Goal: Task Accomplishment & Management: Use online tool/utility

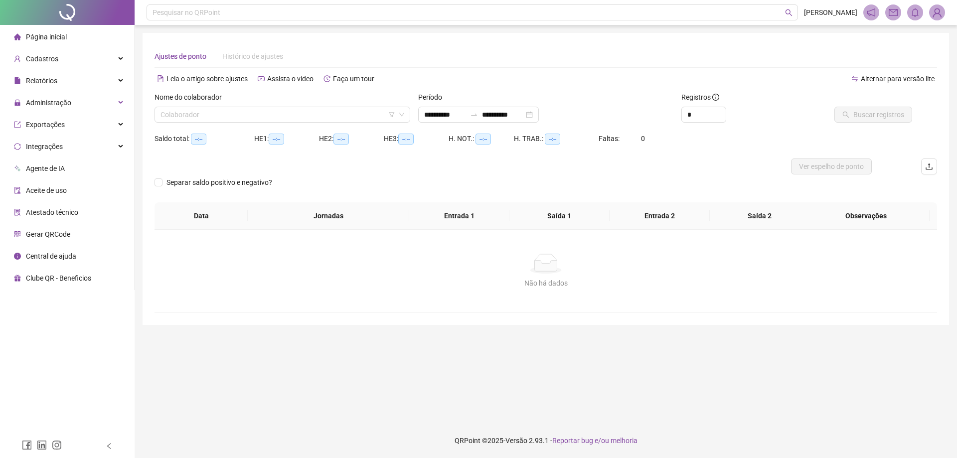
type input "**********"
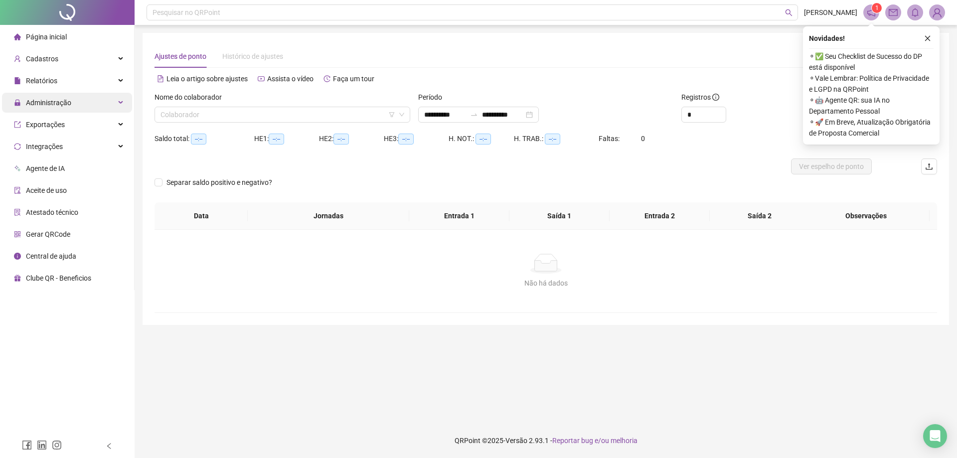
click at [78, 98] on div "Administração" at bounding box center [67, 103] width 130 height 20
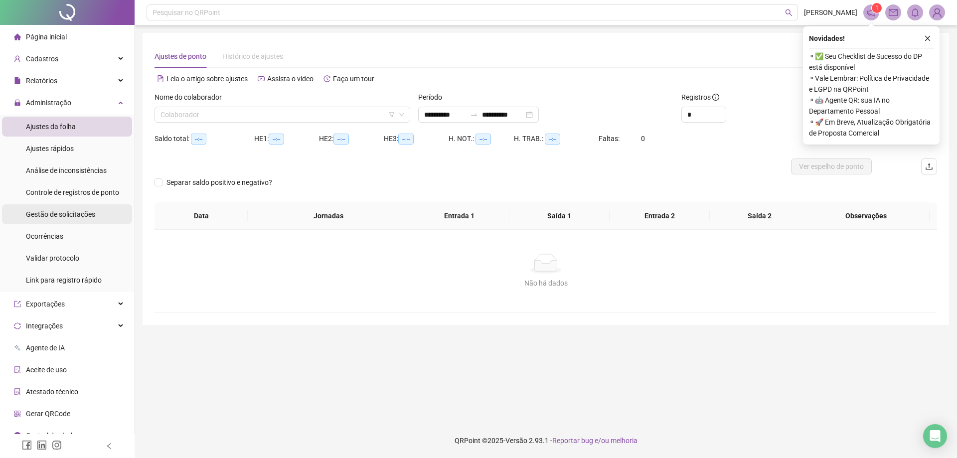
click at [79, 218] on span "Gestão de solicitações" at bounding box center [60, 214] width 69 height 8
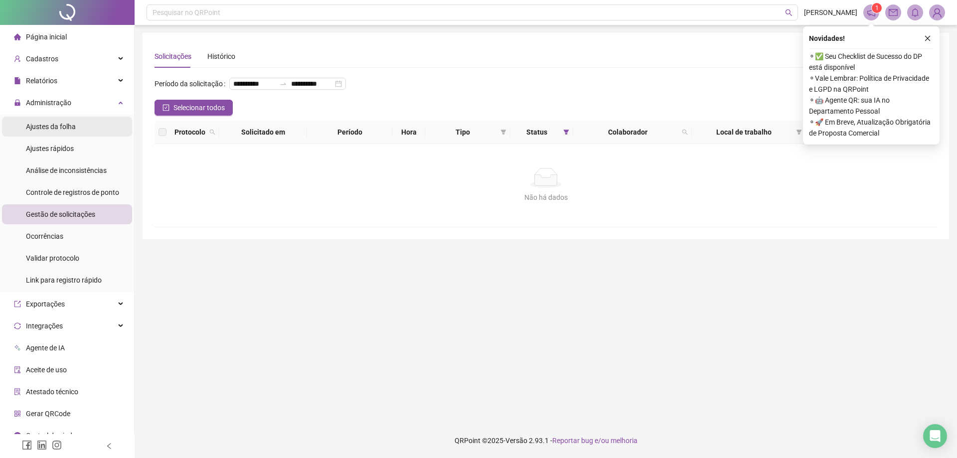
click at [103, 127] on li "Ajustes da folha" at bounding box center [67, 127] width 130 height 20
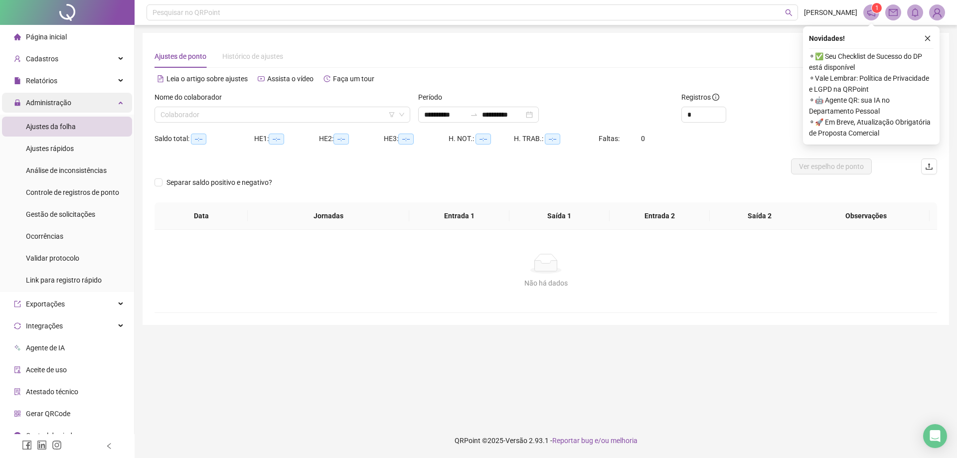
click at [112, 98] on div "Administração" at bounding box center [67, 103] width 130 height 20
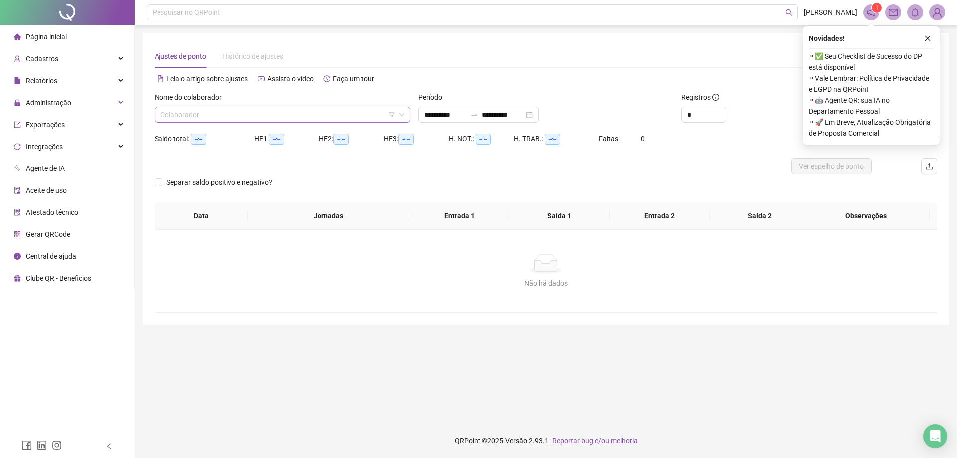
click at [210, 113] on input "search" at bounding box center [278, 114] width 235 height 15
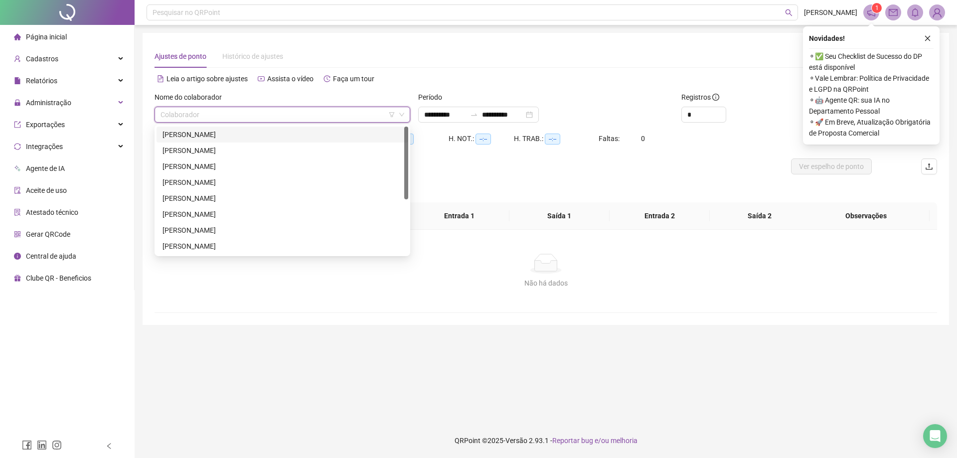
click at [215, 135] on div "[PERSON_NAME]" at bounding box center [283, 134] width 240 height 11
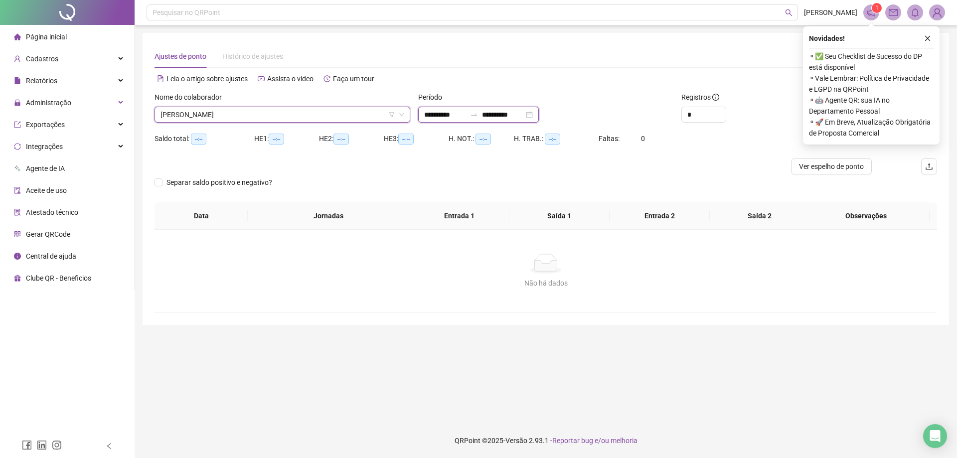
click at [514, 113] on input "**********" at bounding box center [503, 114] width 42 height 11
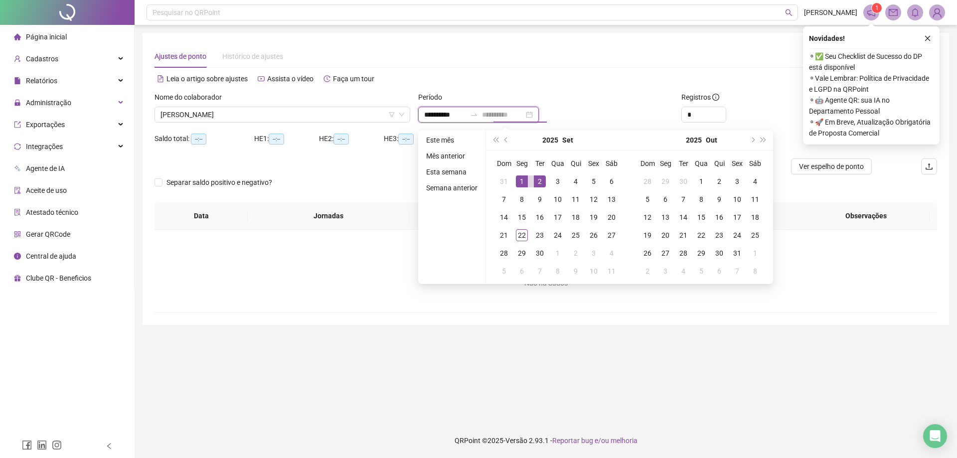
type input "**********"
click at [522, 183] on div "1" at bounding box center [522, 182] width 12 height 12
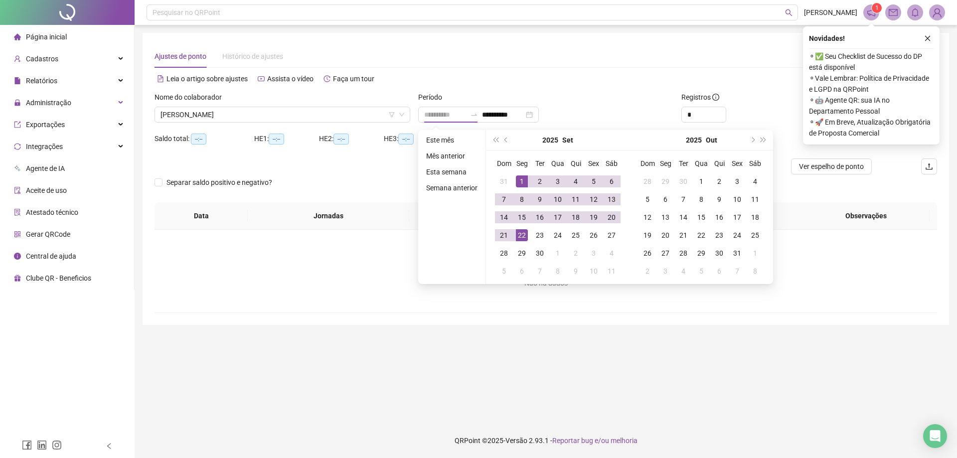
click at [525, 230] on div "22" at bounding box center [522, 235] width 12 height 12
type input "**********"
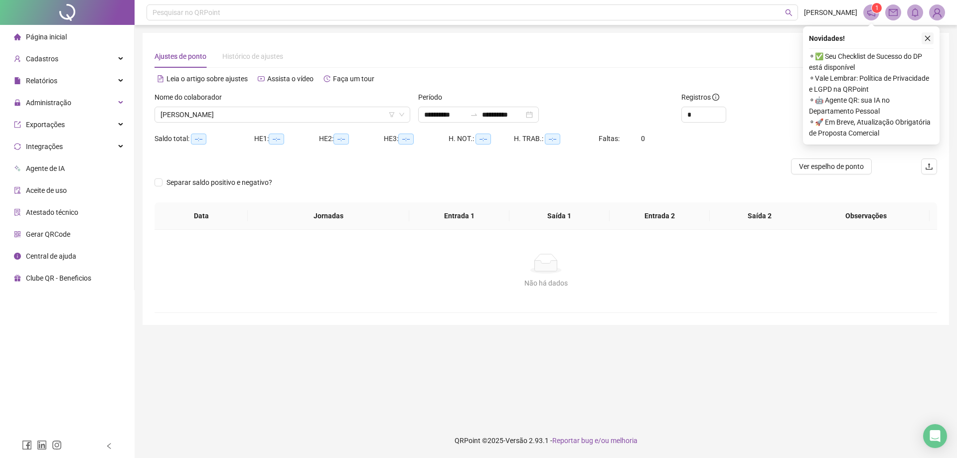
click at [928, 39] on icon "close" at bounding box center [927, 38] width 7 height 7
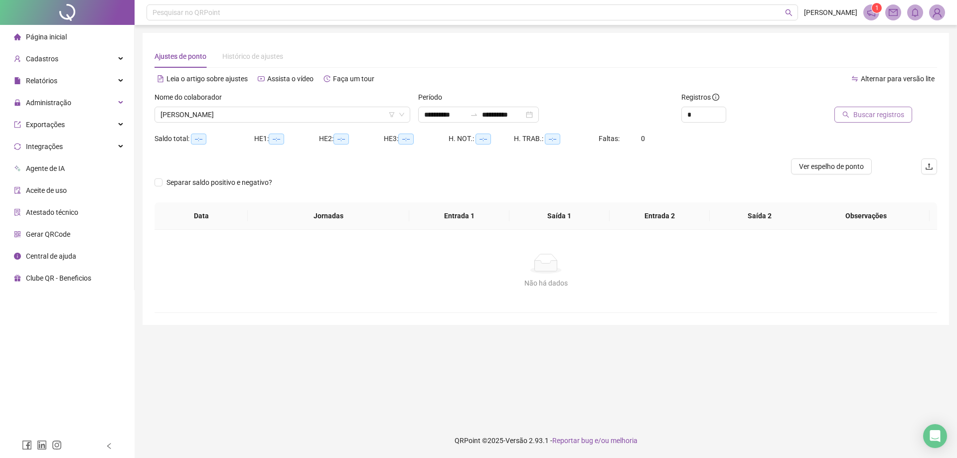
click at [888, 114] on span "Buscar registros" at bounding box center [879, 114] width 51 height 11
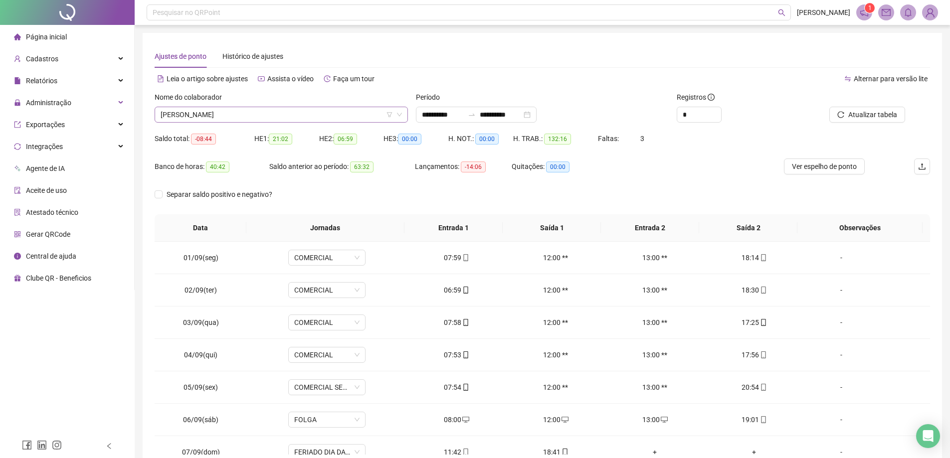
click at [280, 117] on span "[PERSON_NAME]" at bounding box center [281, 114] width 241 height 15
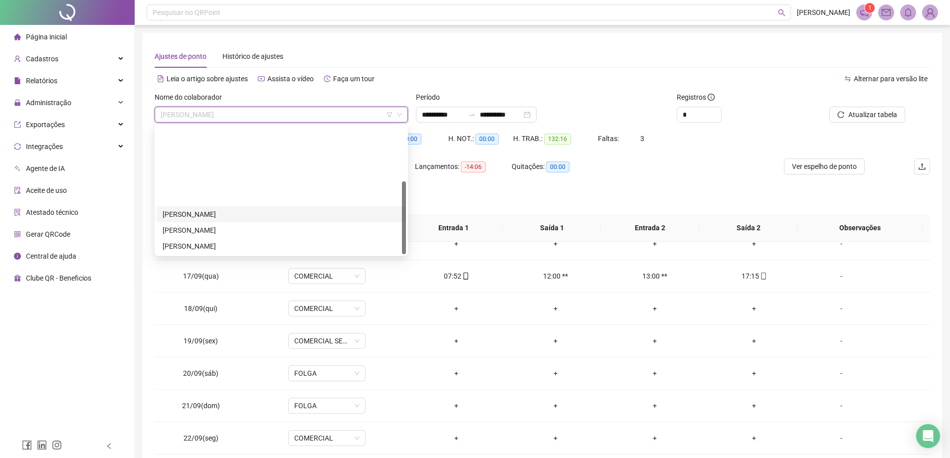
scroll to position [96, 0]
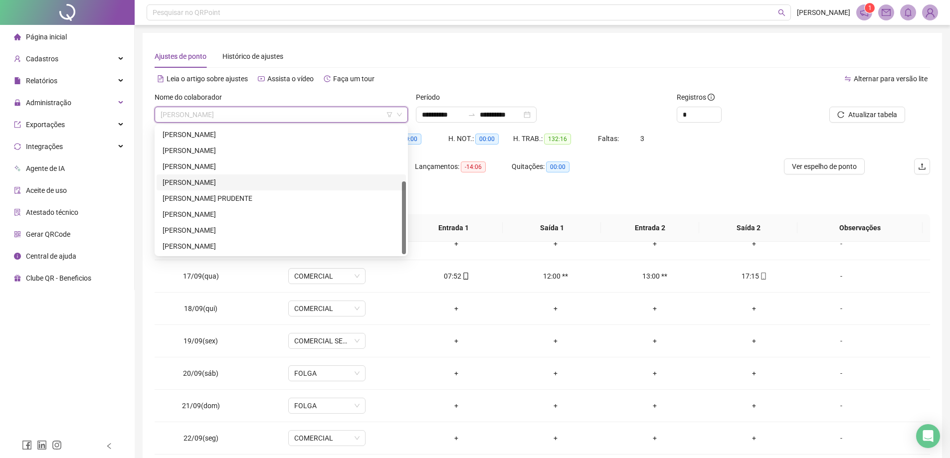
click at [217, 185] on div "[PERSON_NAME]" at bounding box center [281, 182] width 237 height 11
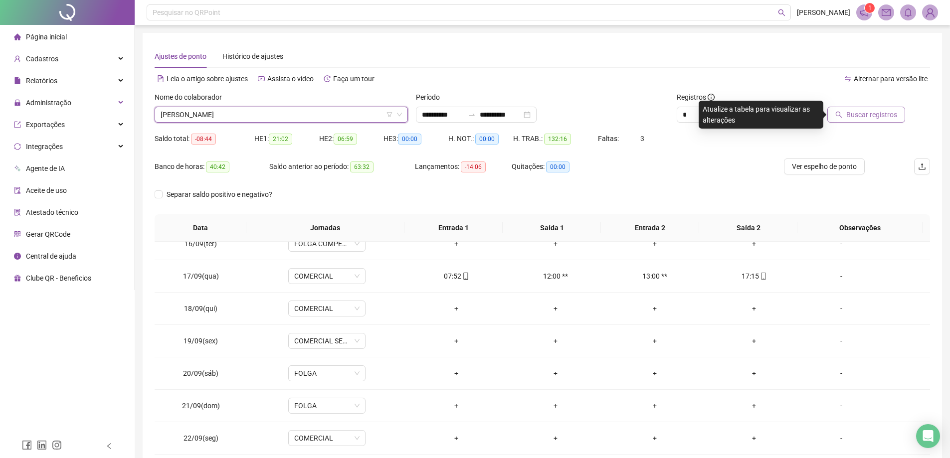
click at [850, 115] on span "Buscar registros" at bounding box center [871, 114] width 51 height 11
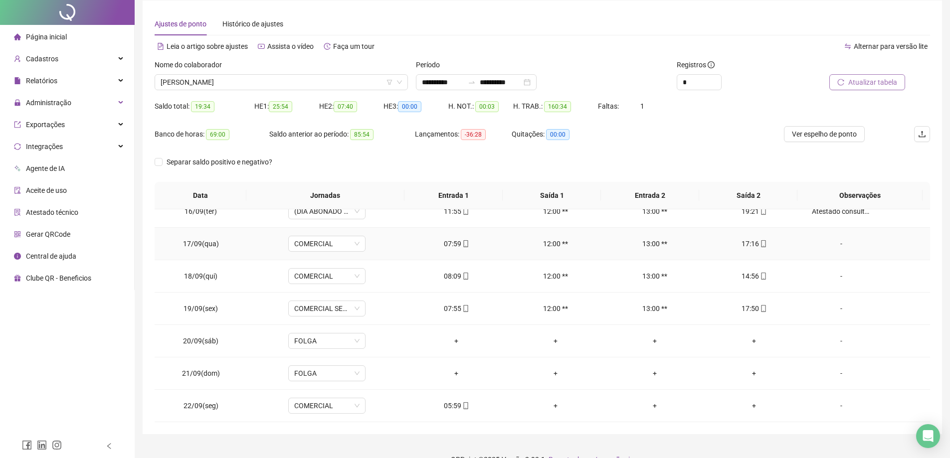
scroll to position [51, 0]
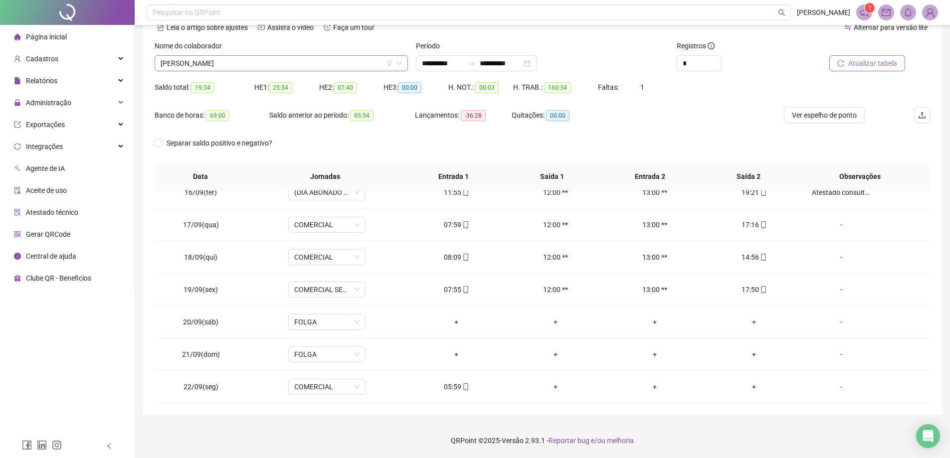
drag, startPoint x: 241, startPoint y: 62, endPoint x: 235, endPoint y: 71, distance: 11.1
click at [239, 68] on span "[PERSON_NAME]" at bounding box center [281, 63] width 241 height 15
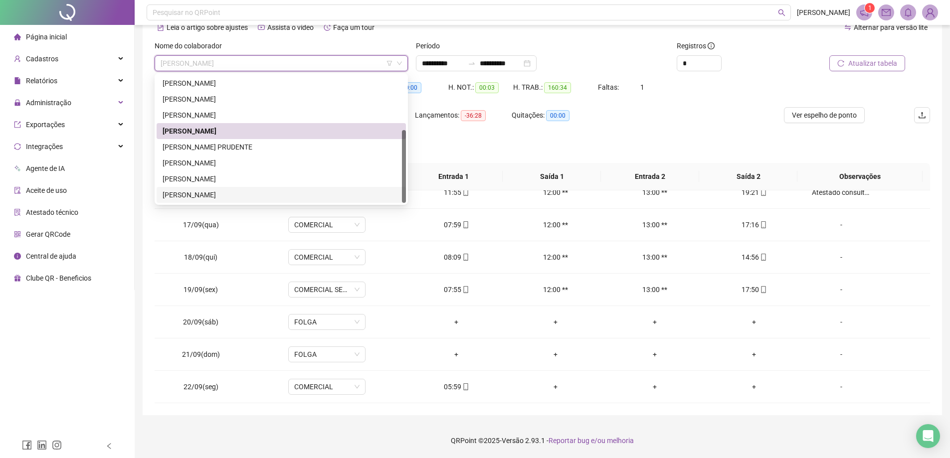
drag, startPoint x: 230, startPoint y: 195, endPoint x: 419, endPoint y: 153, distance: 193.8
click at [229, 195] on div "[PERSON_NAME]" at bounding box center [281, 194] width 237 height 11
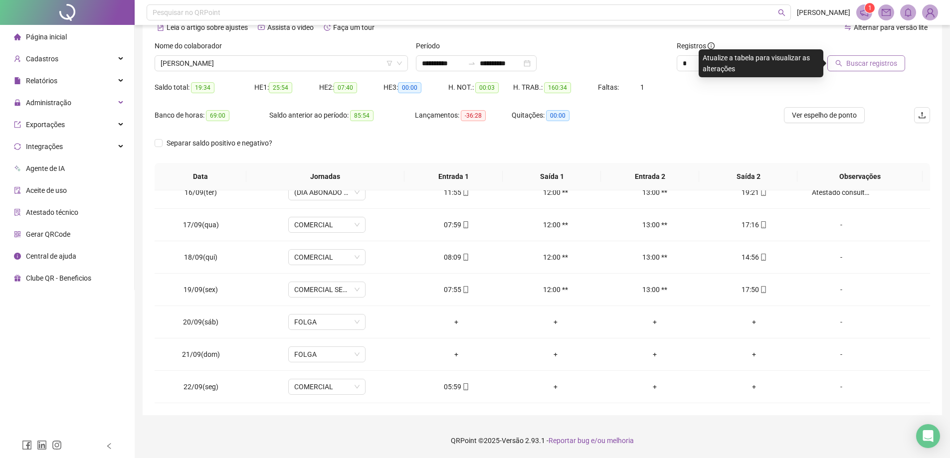
click at [854, 63] on span "Buscar registros" at bounding box center [871, 63] width 51 height 11
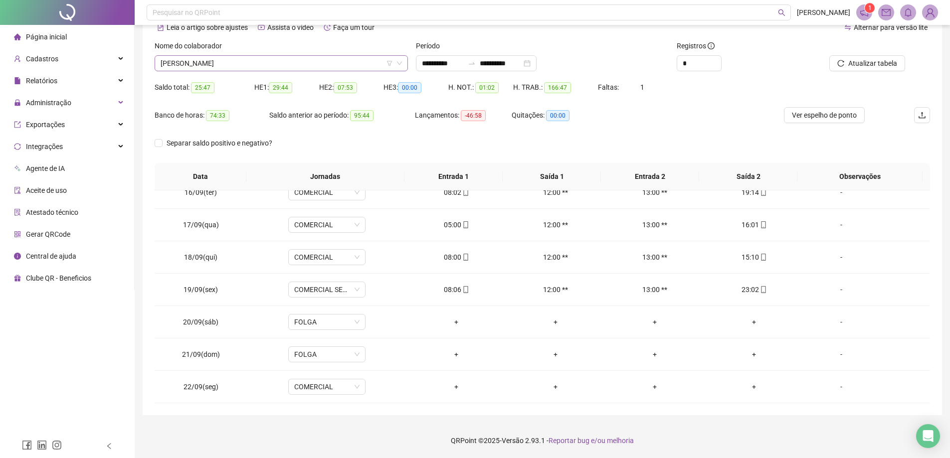
click at [245, 68] on span "[PERSON_NAME]" at bounding box center [281, 63] width 241 height 15
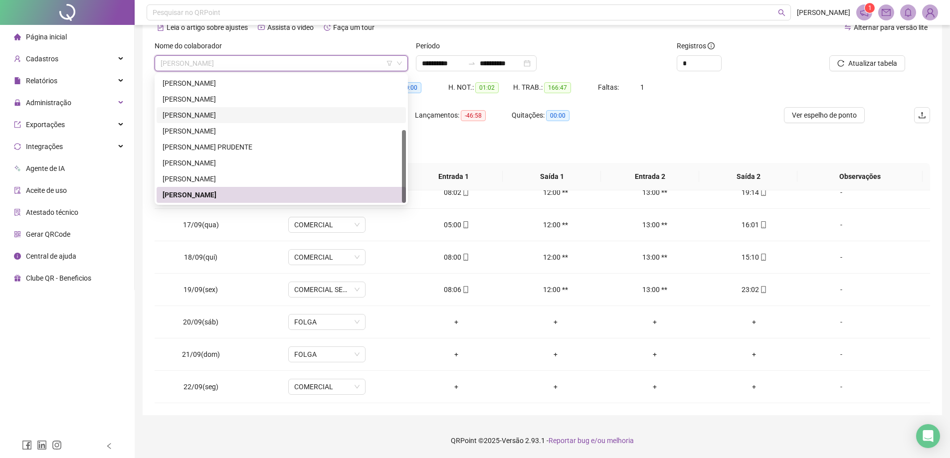
scroll to position [0, 0]
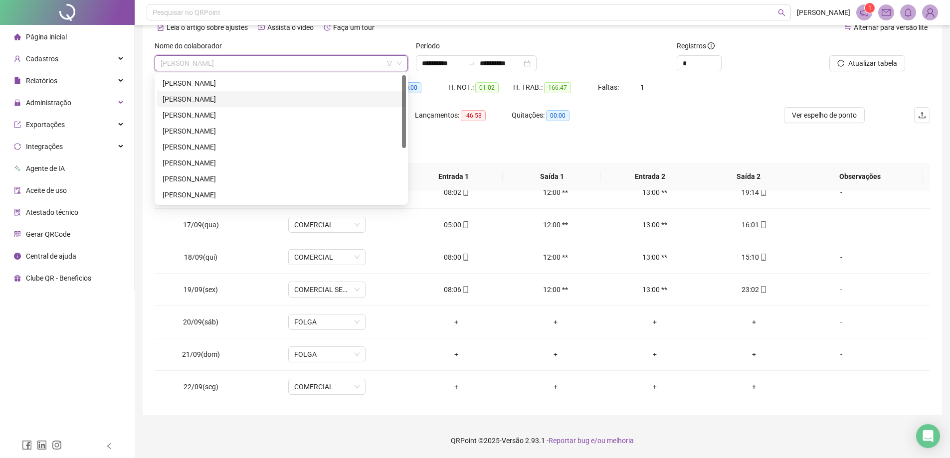
click at [236, 103] on div "[PERSON_NAME]" at bounding box center [281, 99] width 237 height 11
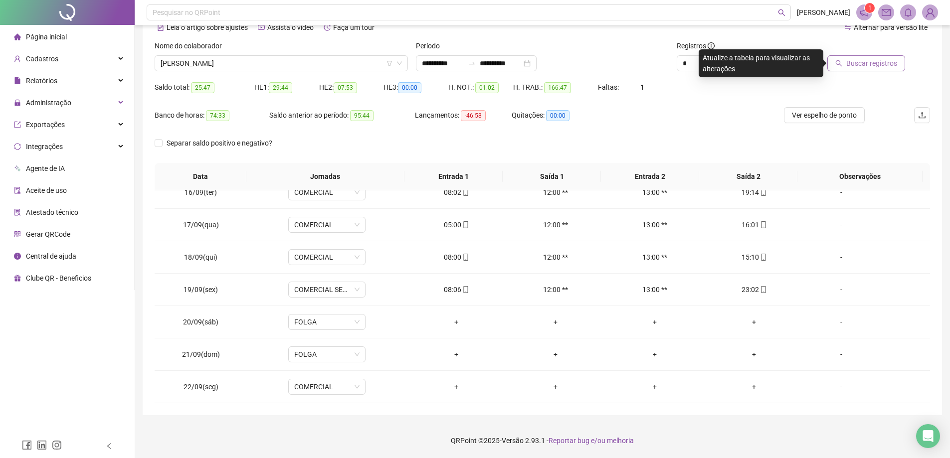
click at [856, 67] on span "Buscar registros" at bounding box center [871, 63] width 51 height 11
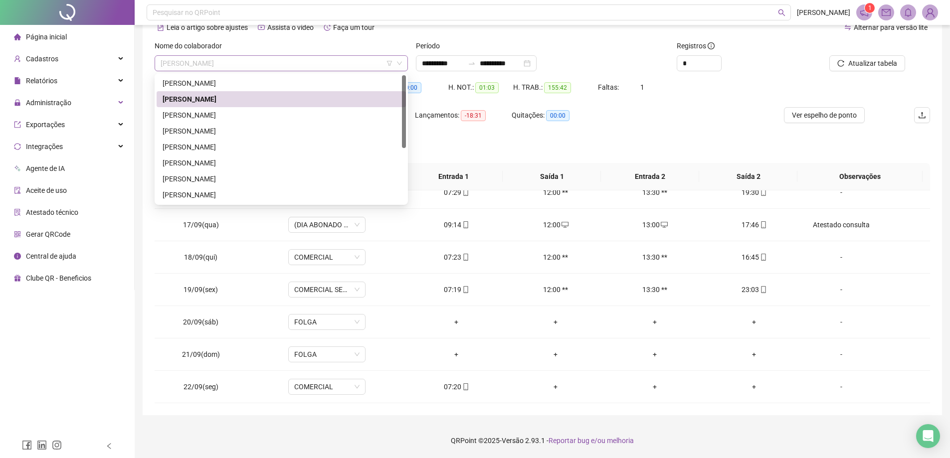
click at [314, 59] on span "[PERSON_NAME]" at bounding box center [281, 63] width 241 height 15
click at [245, 143] on div "[PERSON_NAME]" at bounding box center [281, 147] width 237 height 11
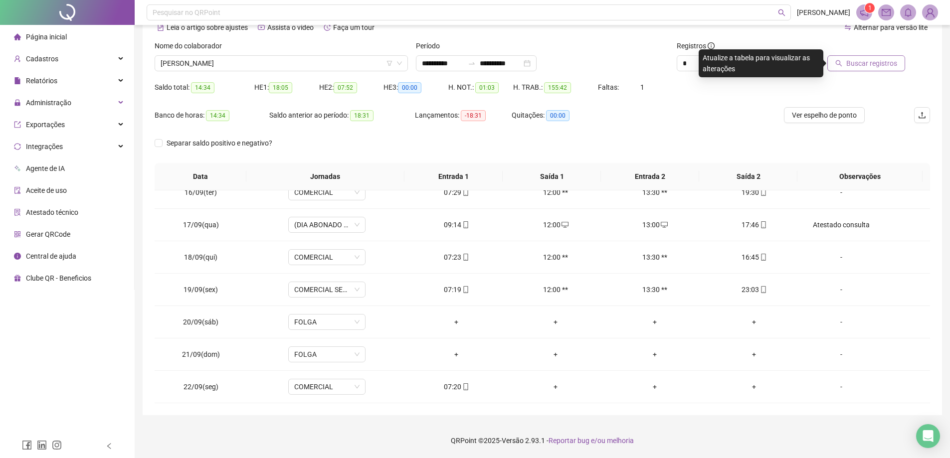
click at [866, 67] on span "Buscar registros" at bounding box center [871, 63] width 51 height 11
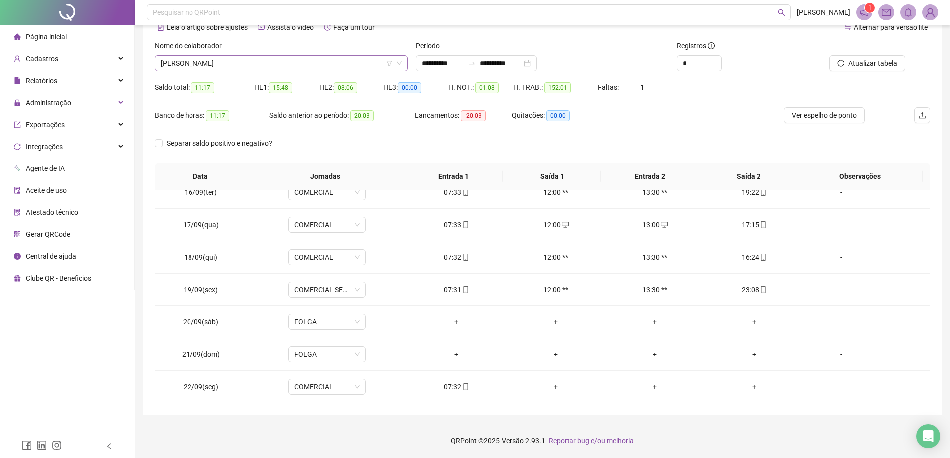
click at [319, 68] on span "[PERSON_NAME]" at bounding box center [281, 63] width 241 height 15
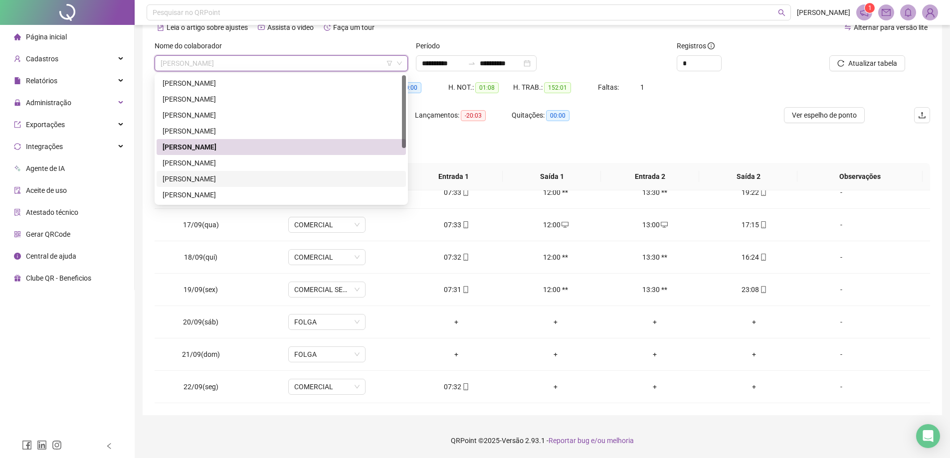
click at [519, 151] on div "Separar saldo positivo e negativo?" at bounding box center [542, 149] width 775 height 28
